Goal: Task Accomplishment & Management: Manage account settings

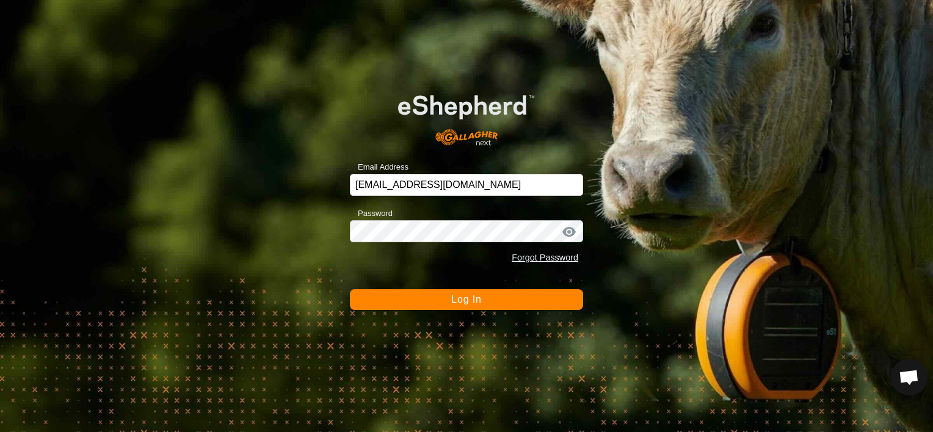
scroll to position [4306, 0]
click at [440, 303] on button "Log In" at bounding box center [466, 299] width 233 height 21
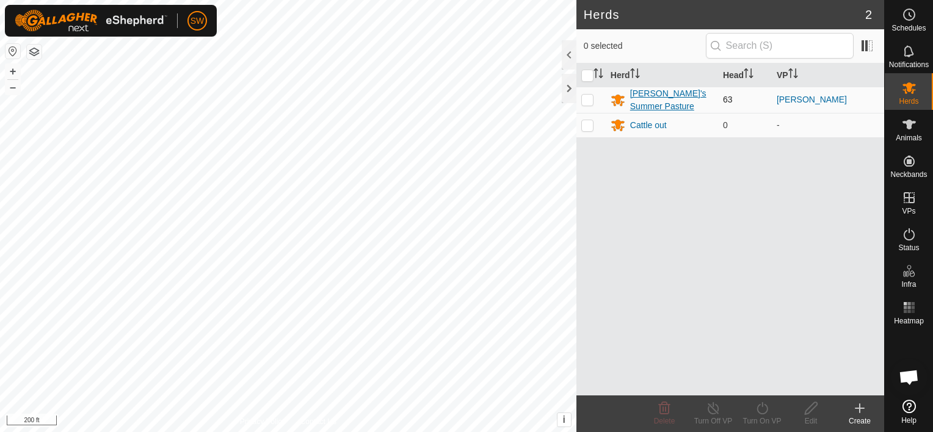
click at [637, 103] on div "[PERSON_NAME]'s Summer Pasture" at bounding box center [671, 100] width 83 height 26
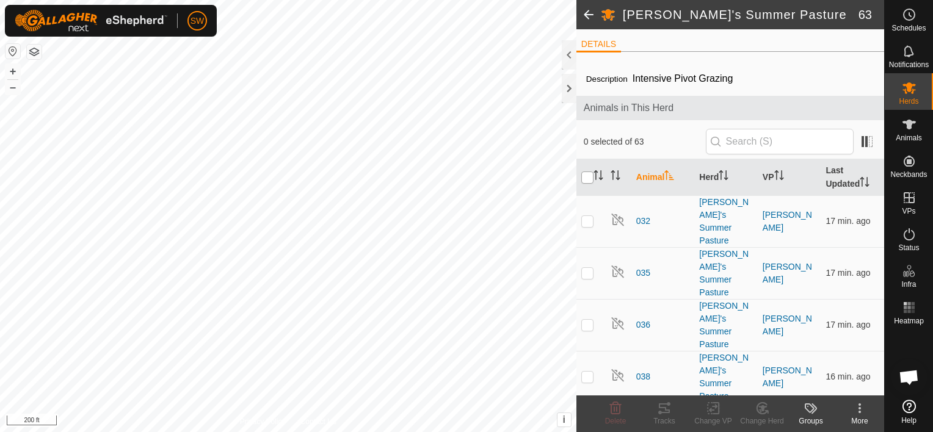
click at [586, 172] on input "checkbox" at bounding box center [587, 178] width 12 height 12
checkbox input "true"
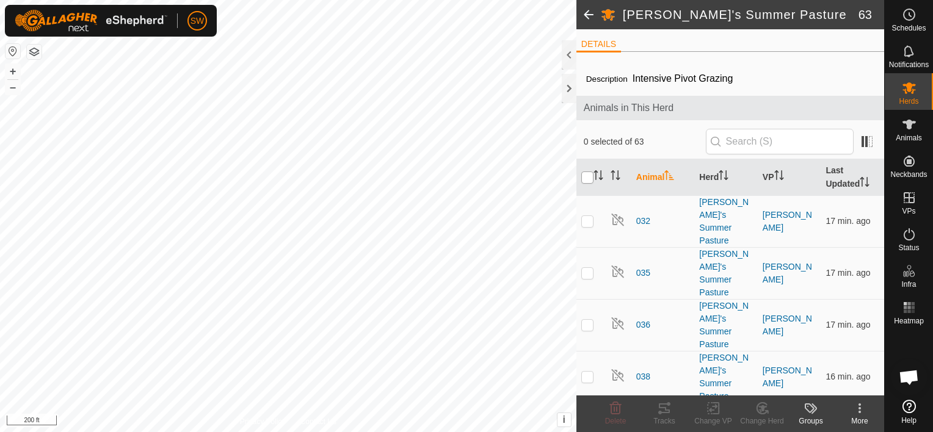
checkbox input "true"
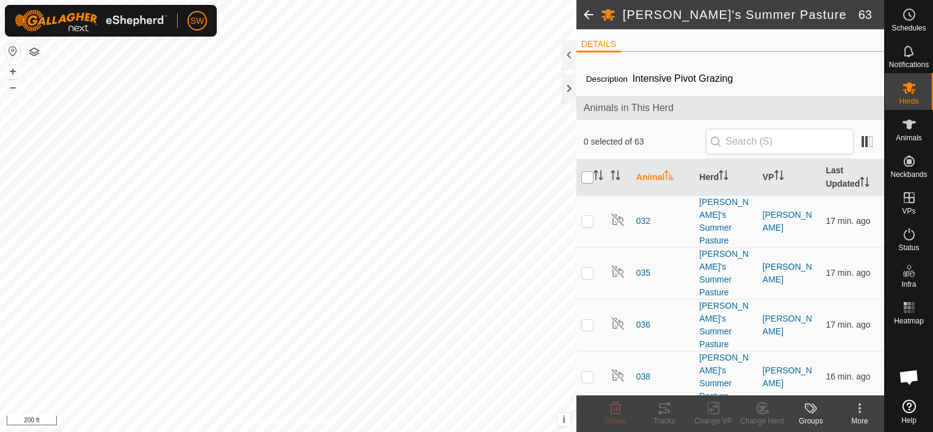
checkbox input "true"
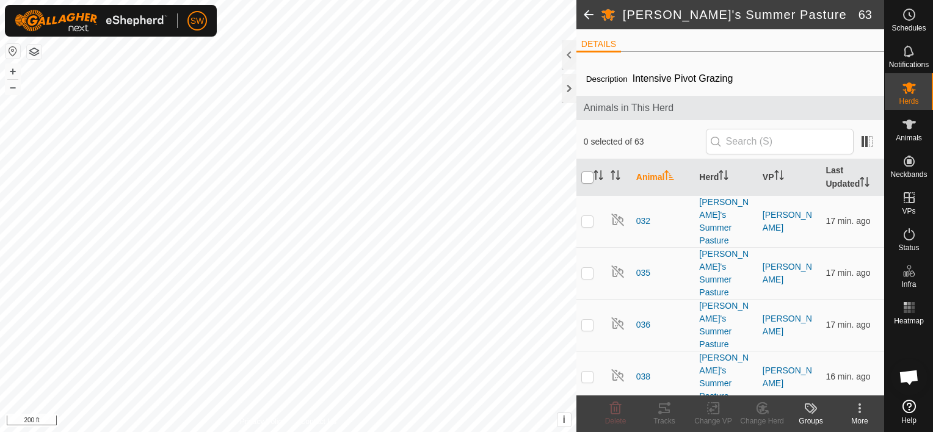
checkbox input "true"
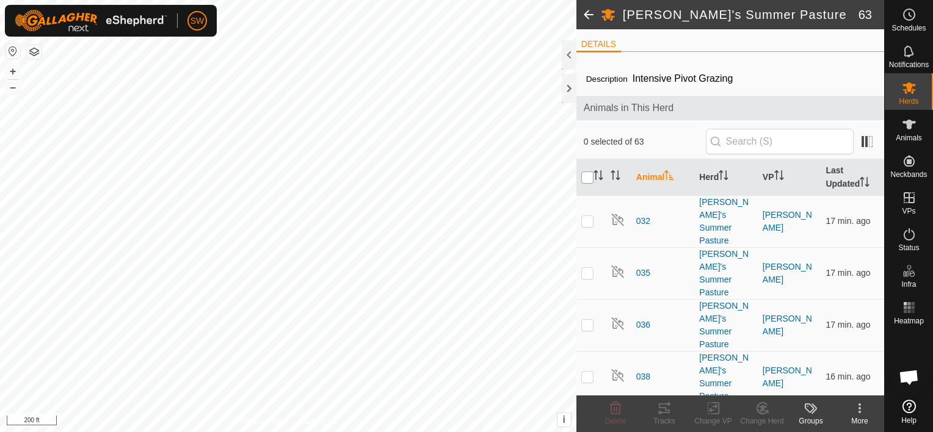
checkbox input "true"
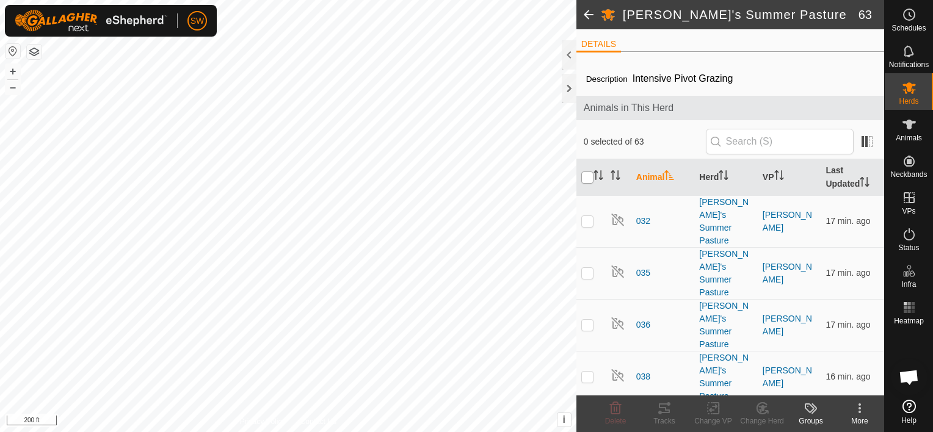
checkbox input "true"
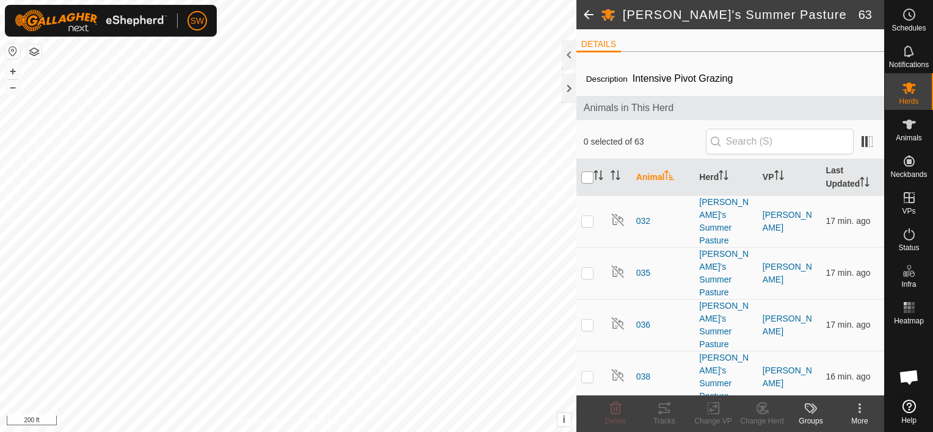
checkbox input "true"
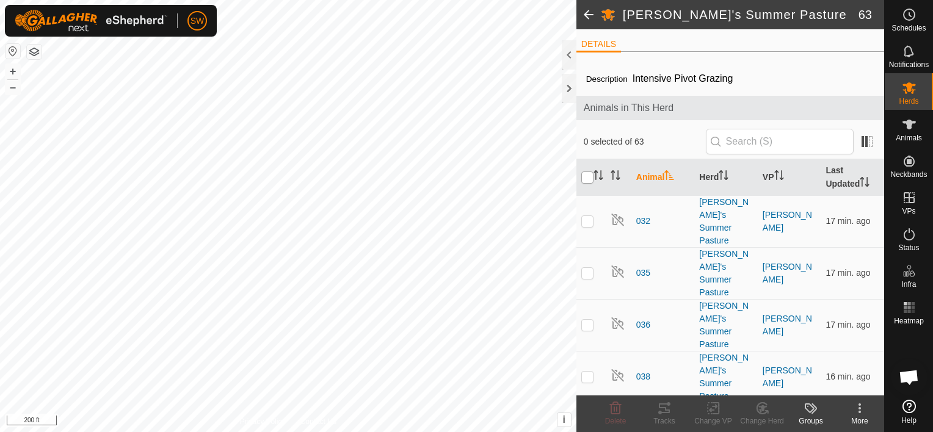
checkbox input "true"
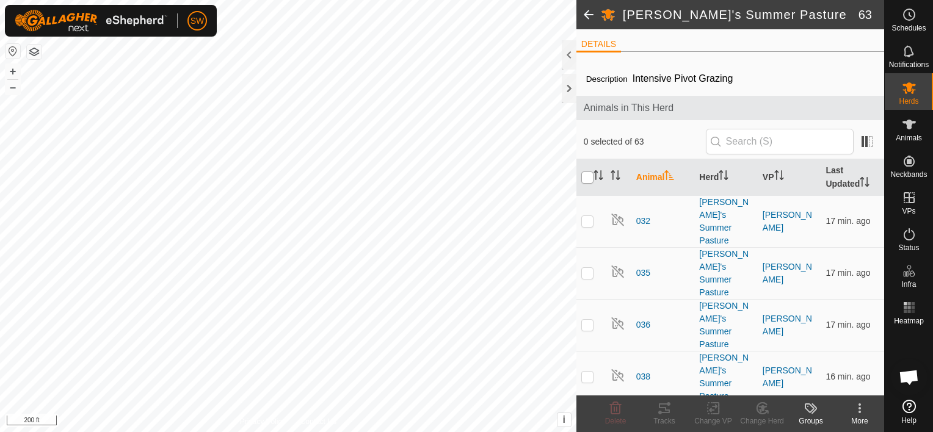
checkbox input "true"
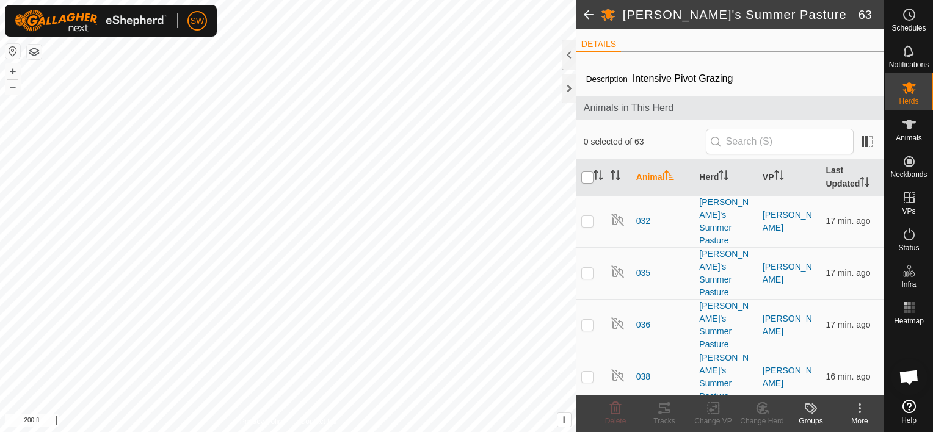
checkbox input "true"
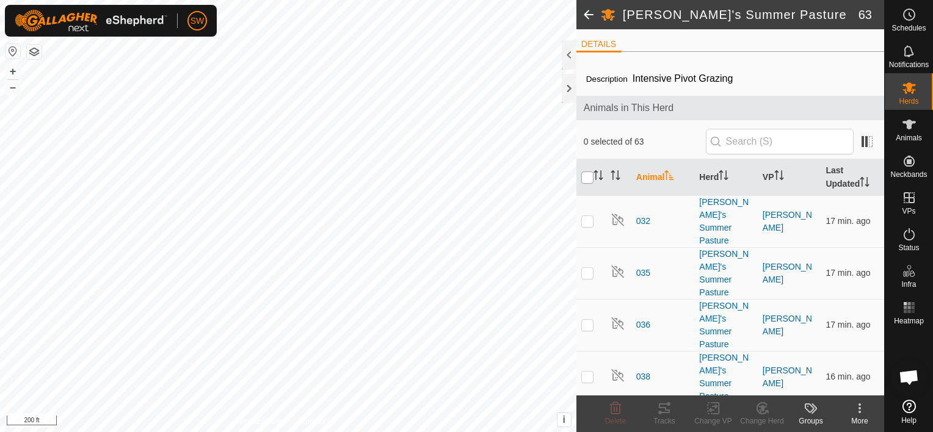
checkbox input "true"
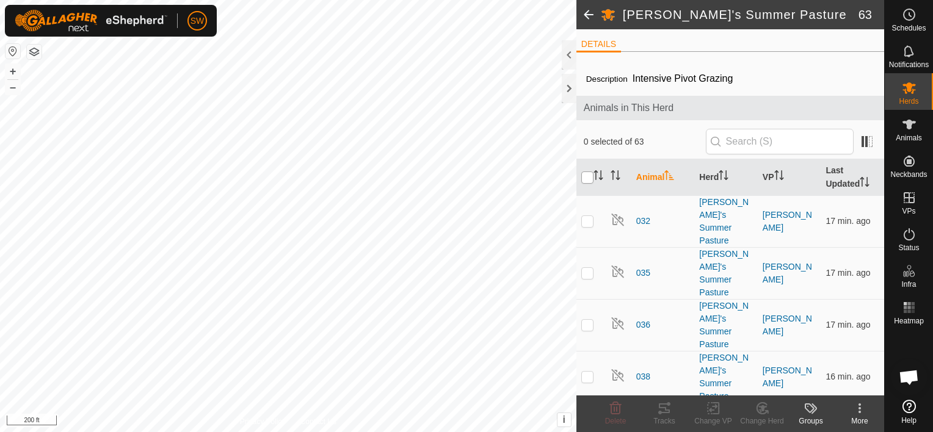
checkbox input "true"
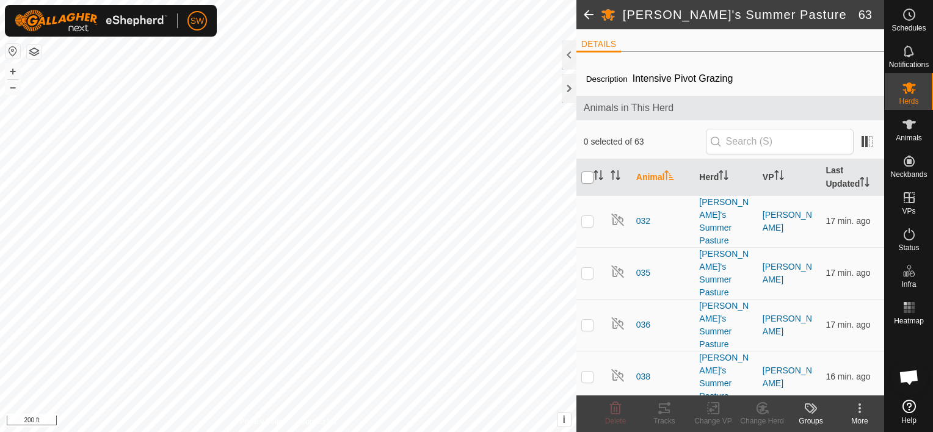
checkbox input "true"
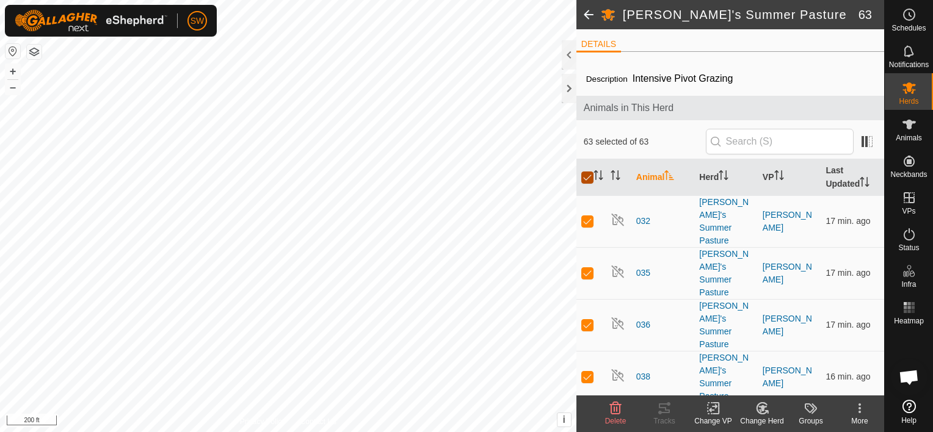
click at [586, 172] on input "checkbox" at bounding box center [587, 178] width 12 height 12
checkbox input "false"
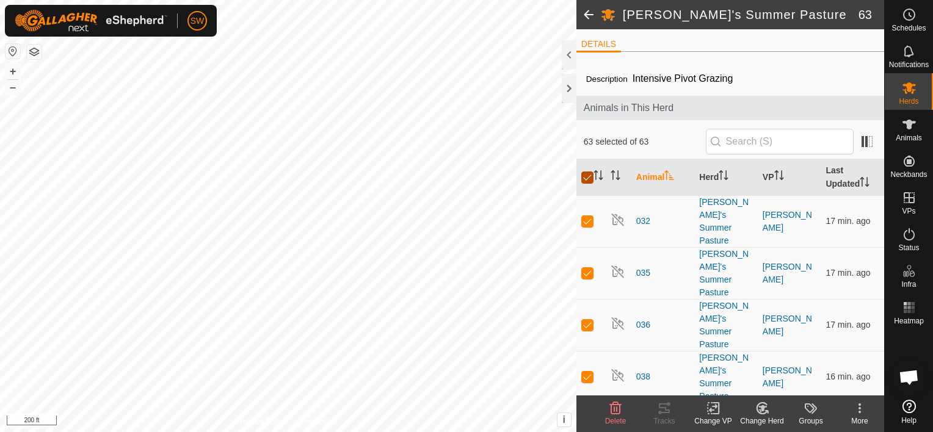
checkbox input "false"
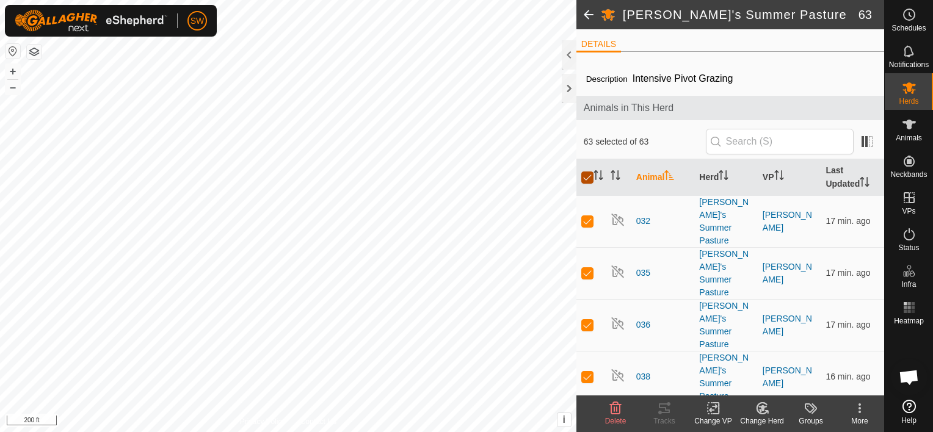
checkbox input "false"
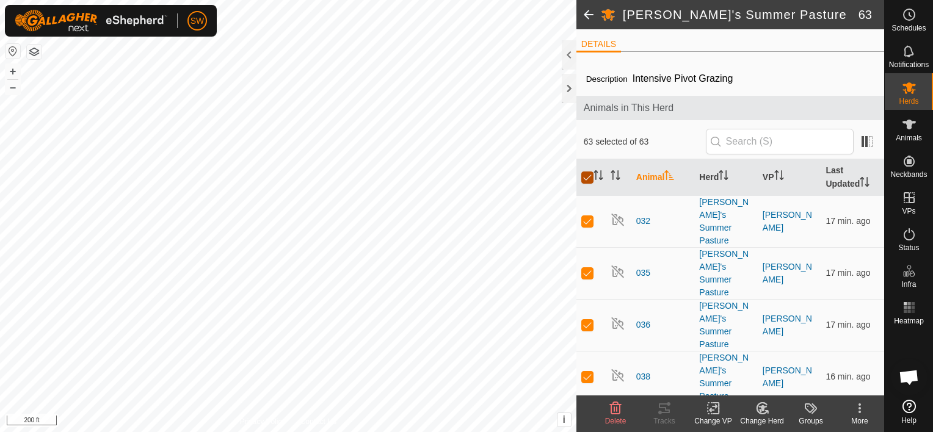
checkbox input "false"
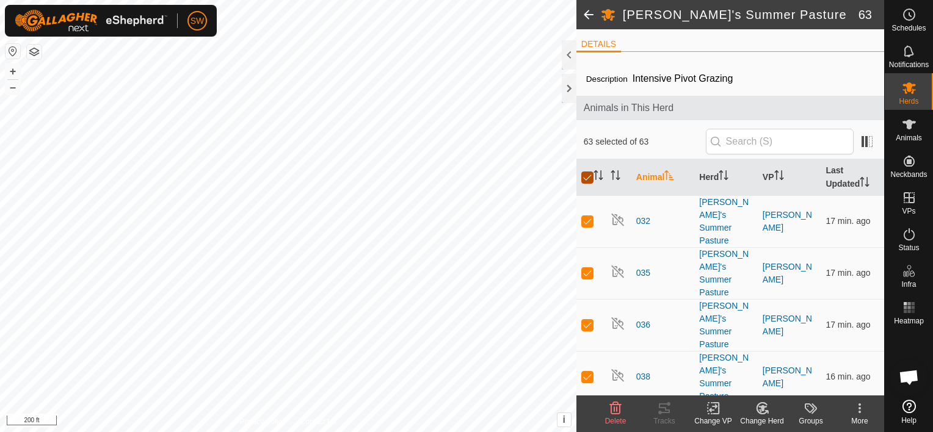
checkbox input "false"
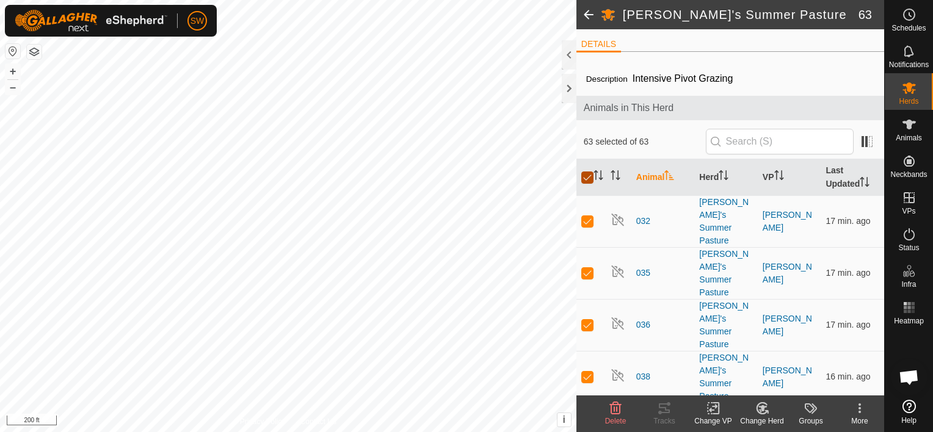
checkbox input "false"
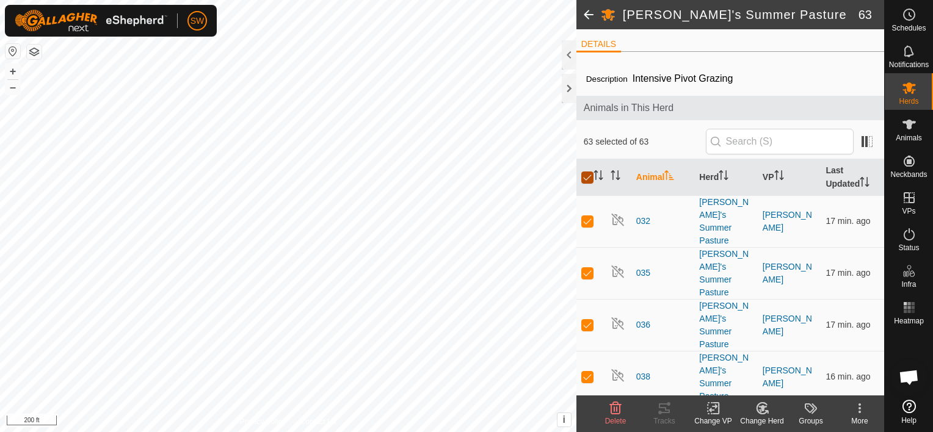
checkbox input "false"
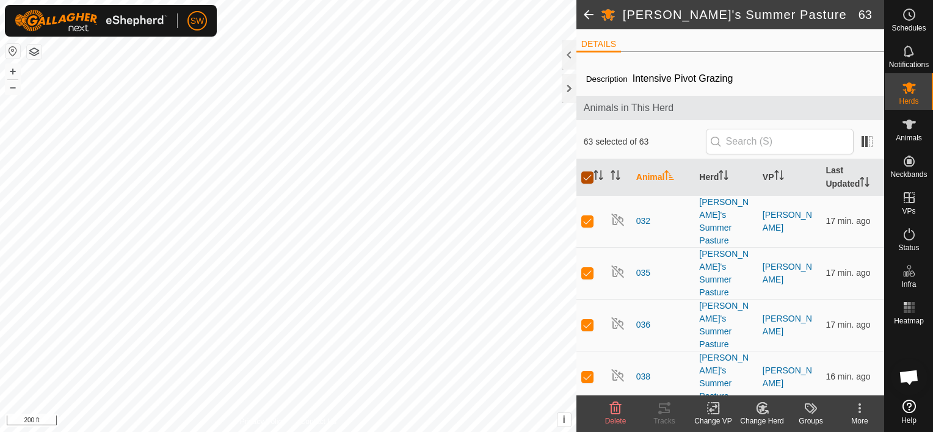
checkbox input "false"
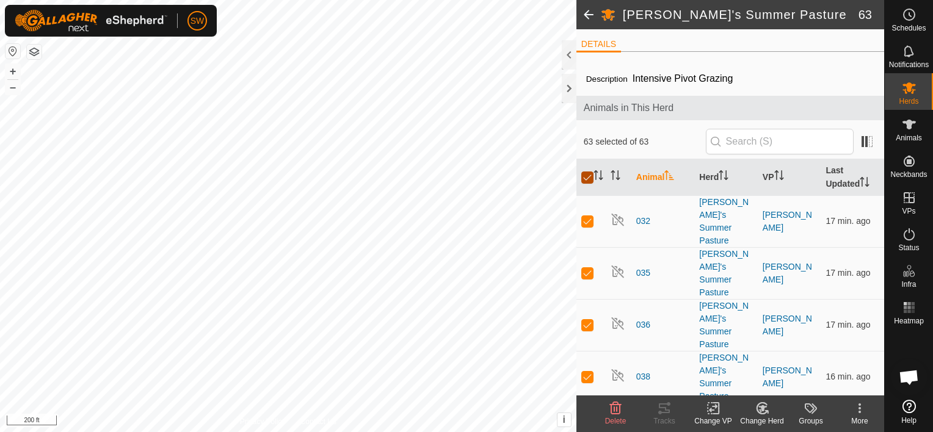
checkbox input "false"
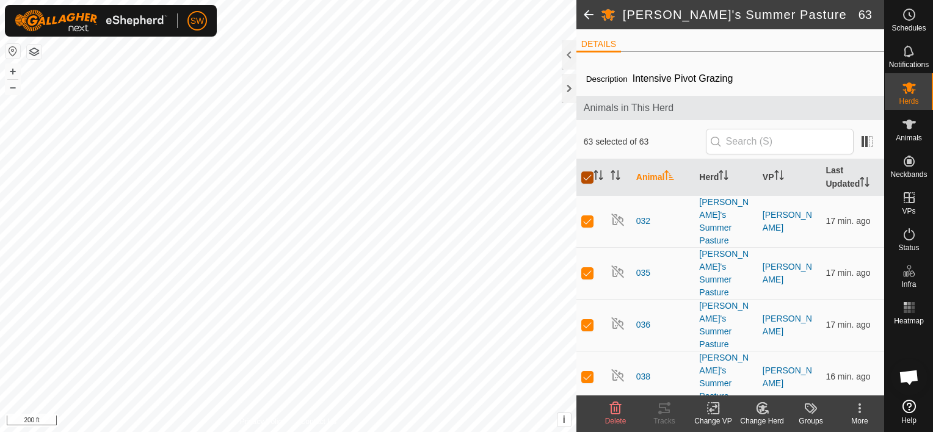
checkbox input "false"
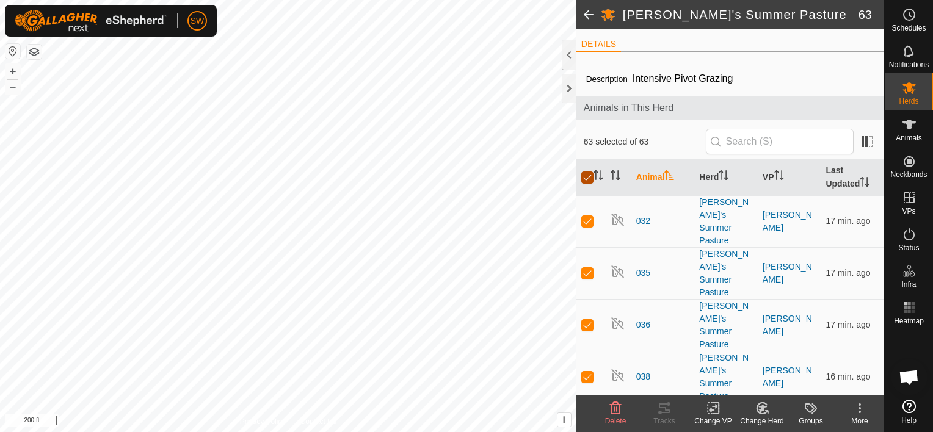
checkbox input "false"
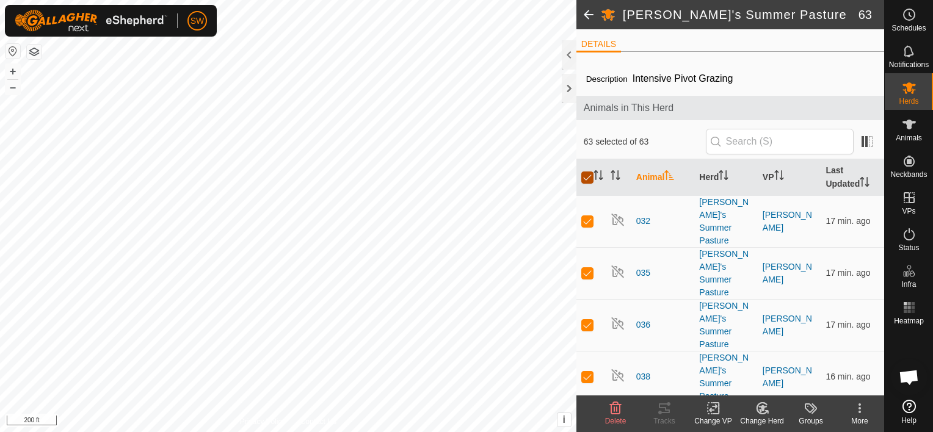
checkbox input "false"
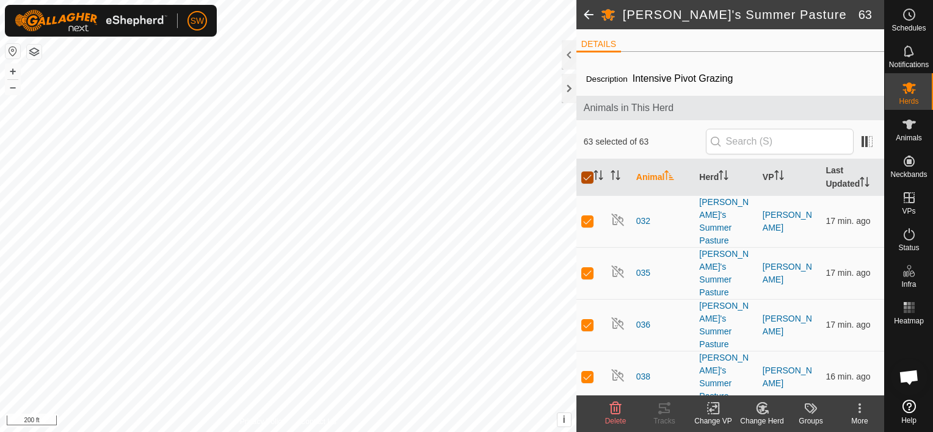
checkbox input "false"
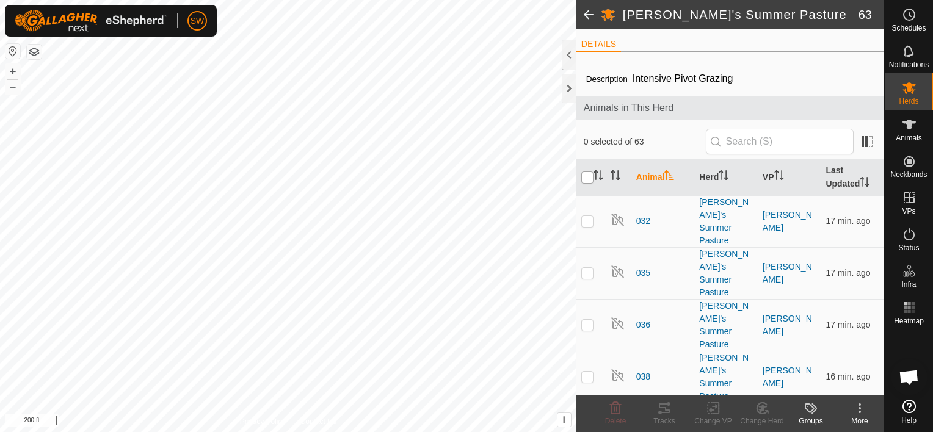
click at [586, 172] on input "checkbox" at bounding box center [587, 178] width 12 height 12
checkbox input "true"
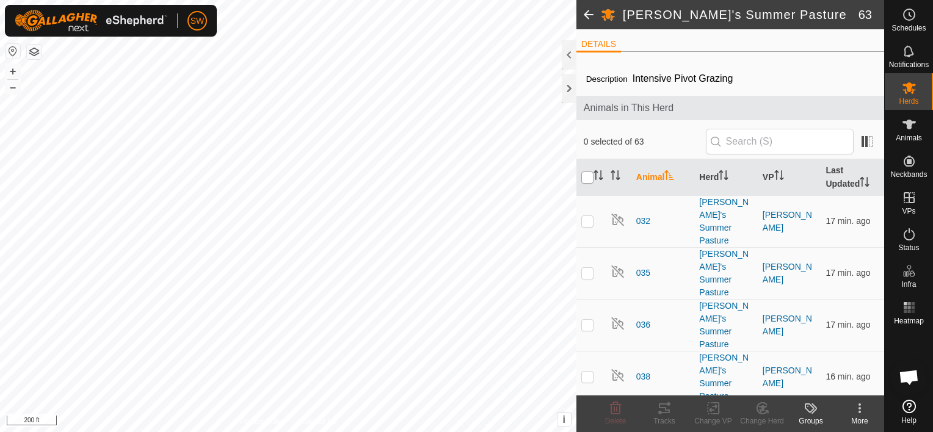
checkbox input "true"
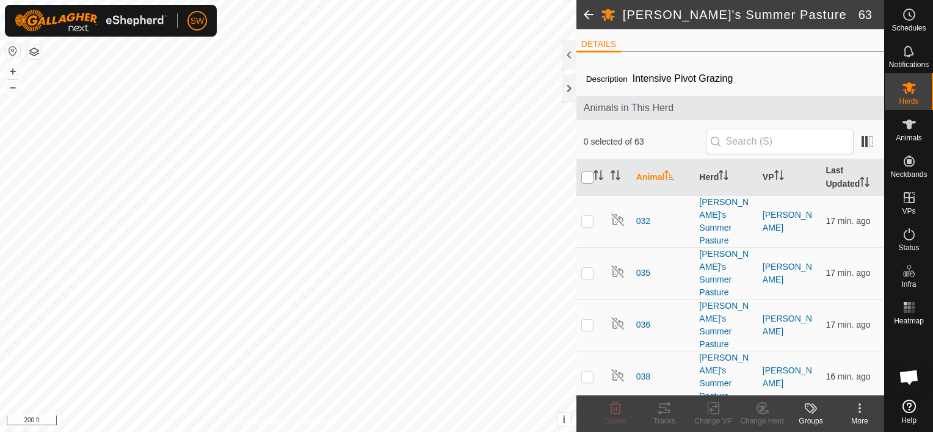
checkbox input "true"
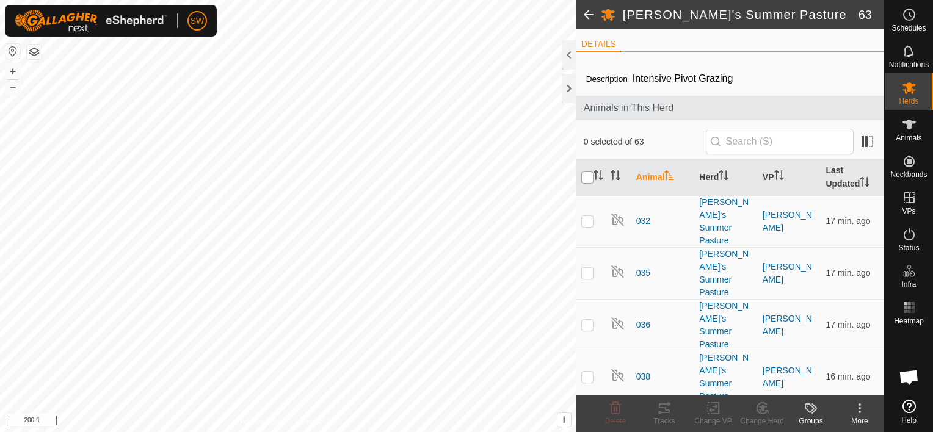
checkbox input "true"
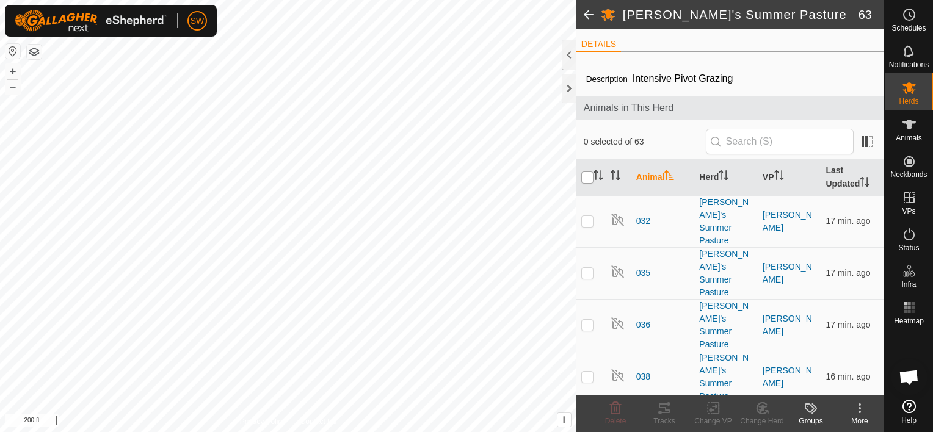
checkbox input "true"
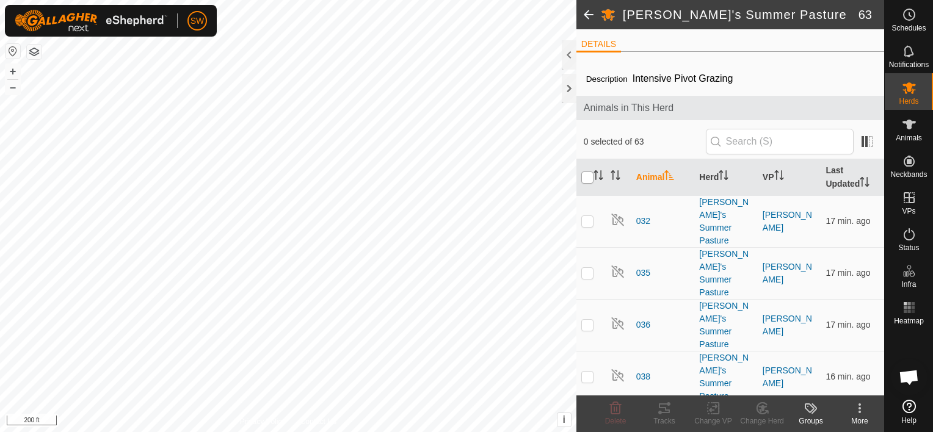
checkbox input "true"
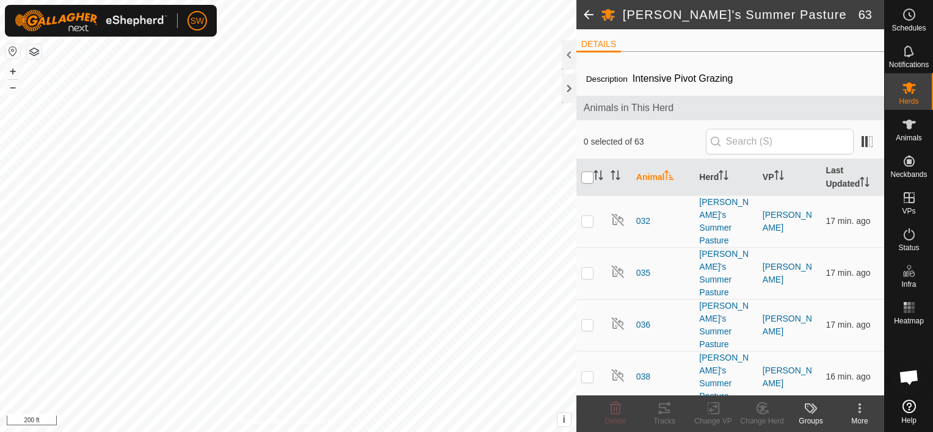
checkbox input "true"
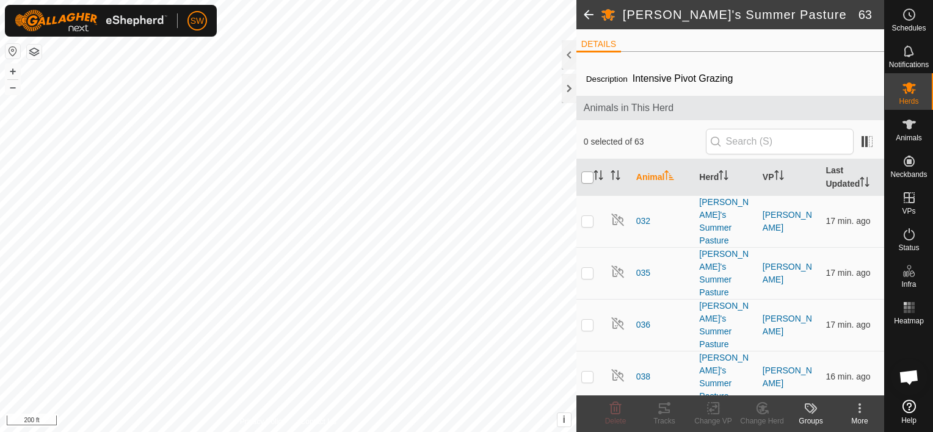
checkbox input "true"
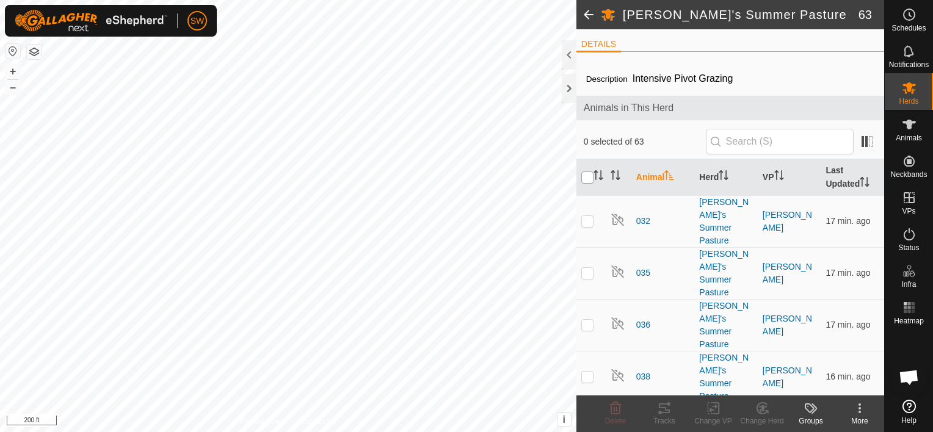
checkbox input "true"
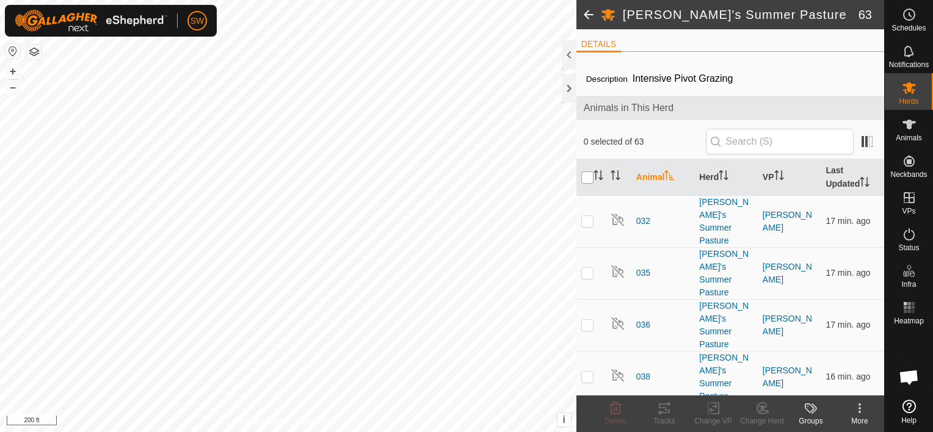
checkbox input "true"
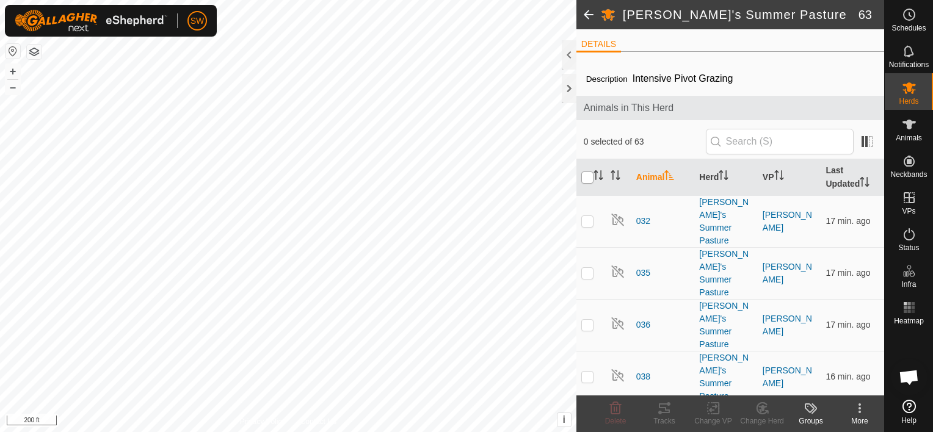
checkbox input "true"
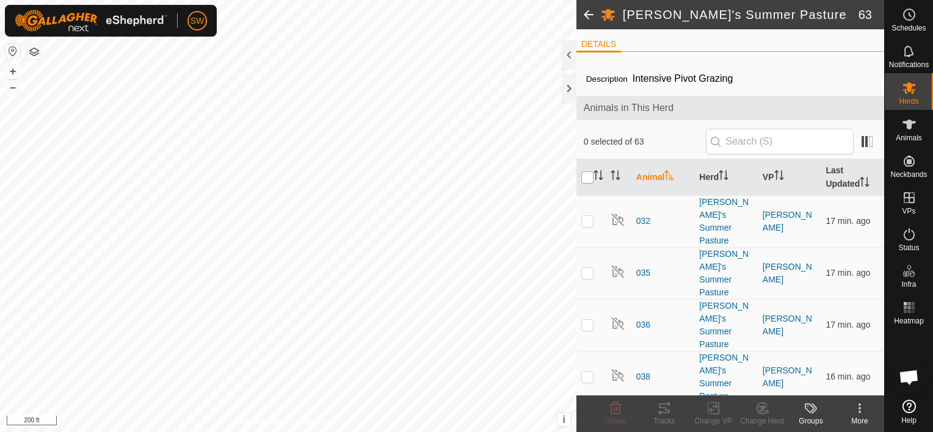
checkbox input "true"
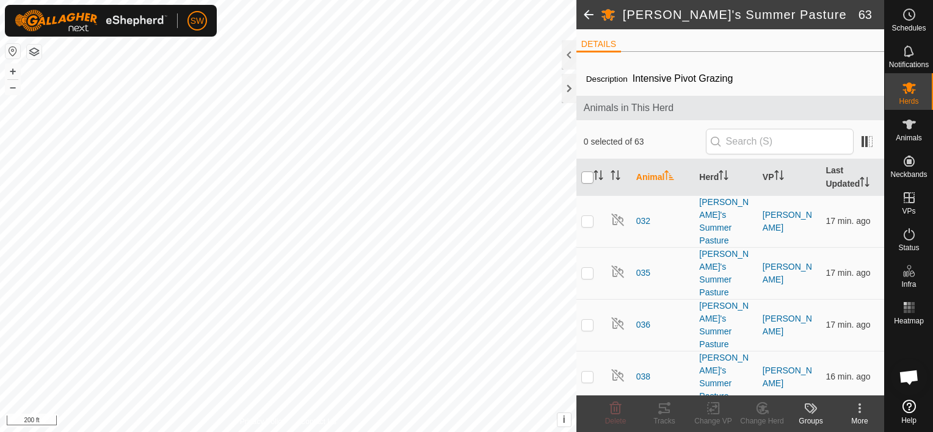
checkbox input "true"
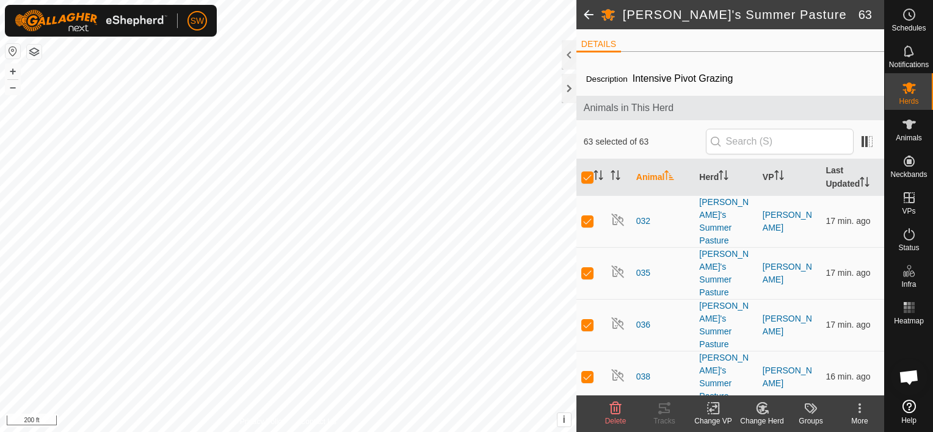
click at [719, 415] on icon at bounding box center [713, 408] width 15 height 15
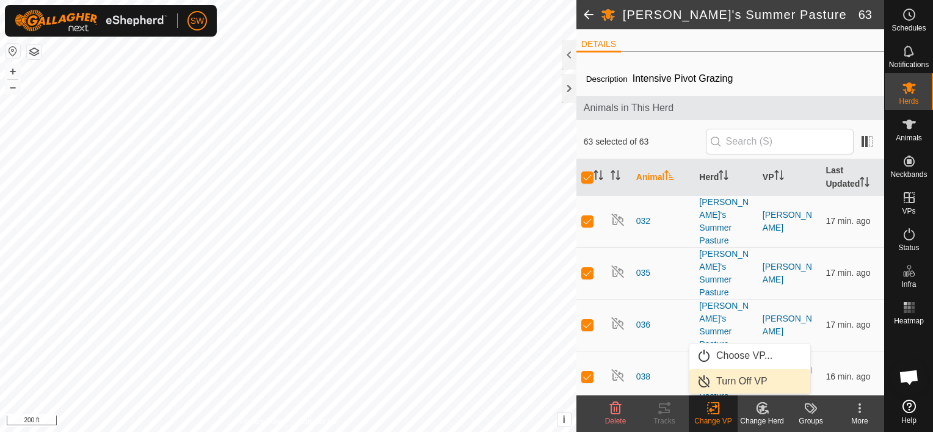
click at [738, 379] on link "Turn Off VP" at bounding box center [749, 381] width 121 height 24
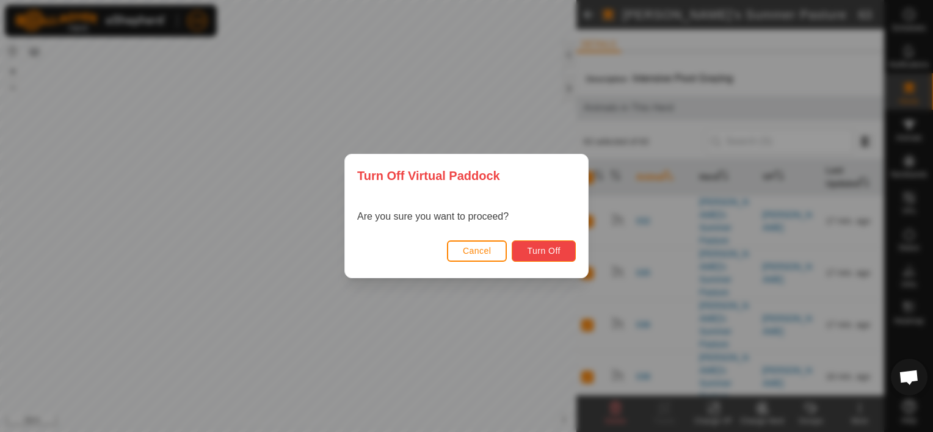
click at [540, 256] on button "Turn Off" at bounding box center [544, 251] width 64 height 21
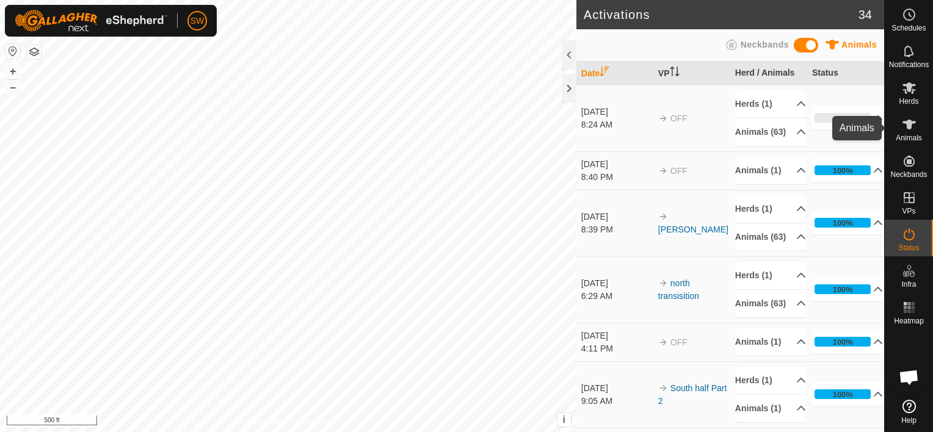
click at [902, 130] on icon at bounding box center [909, 124] width 15 height 15
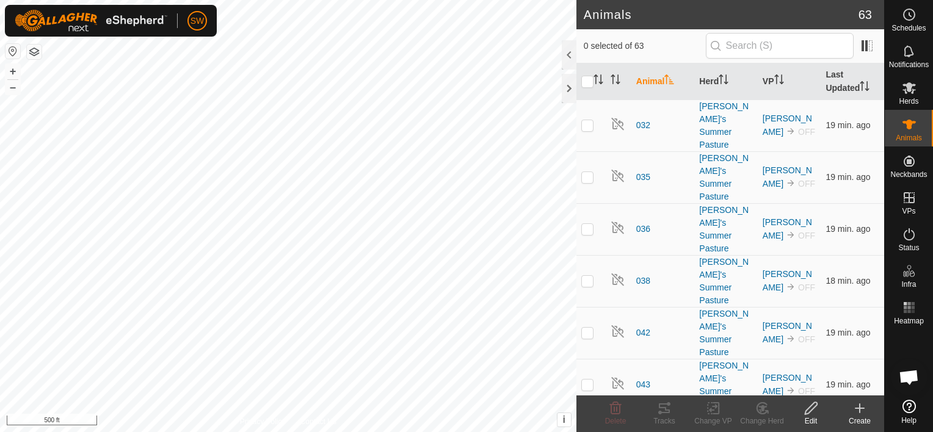
checkbox input "true"
click at [153, 24] on img at bounding box center [91, 21] width 153 height 22
click at [194, 22] on span "SW" at bounding box center [198, 21] width 14 height 13
click at [199, 23] on span "SW" at bounding box center [198, 21] width 14 height 13
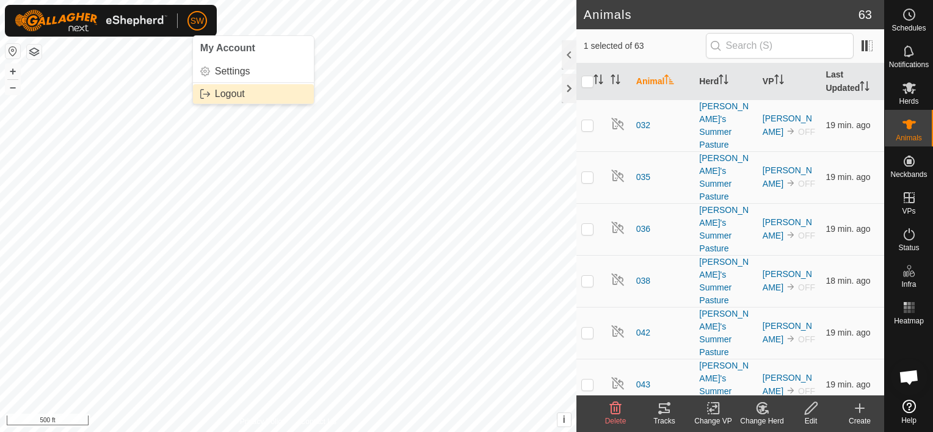
drag, startPoint x: 227, startPoint y: 97, endPoint x: 214, endPoint y: 95, distance: 13.0
drag, startPoint x: 214, startPoint y: 95, endPoint x: 198, endPoint y: 93, distance: 16.7
click at [198, 93] on link "Logout" at bounding box center [253, 94] width 121 height 20
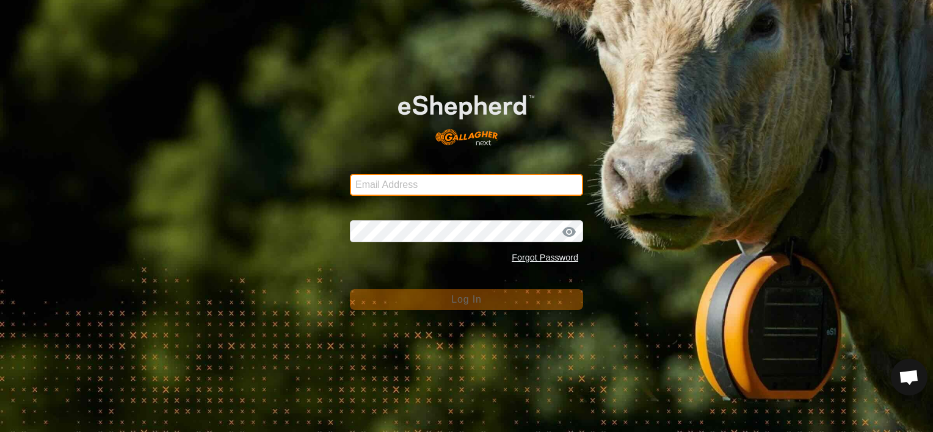
type input "[EMAIL_ADDRESS][DOMAIN_NAME]"
